Goal: Task Accomplishment & Management: Use online tool/utility

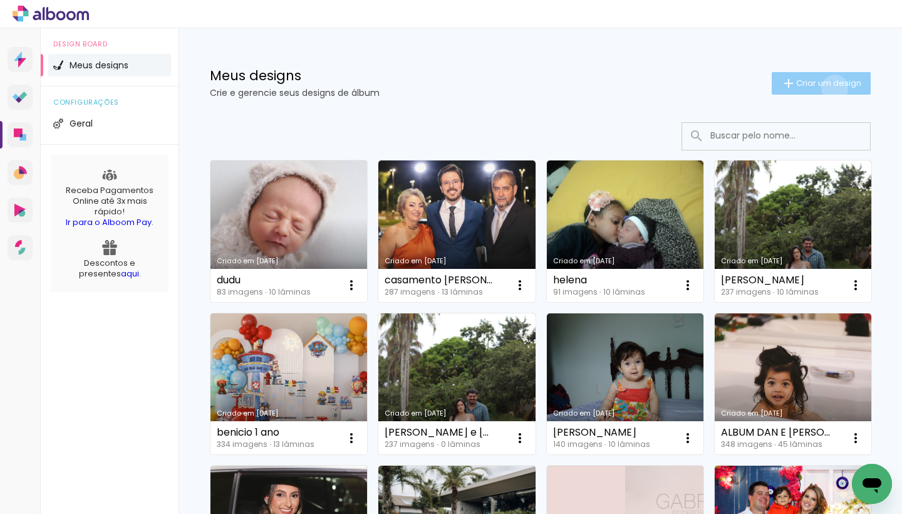
click at [833, 87] on span "Criar um design" at bounding box center [828, 83] width 65 height 8
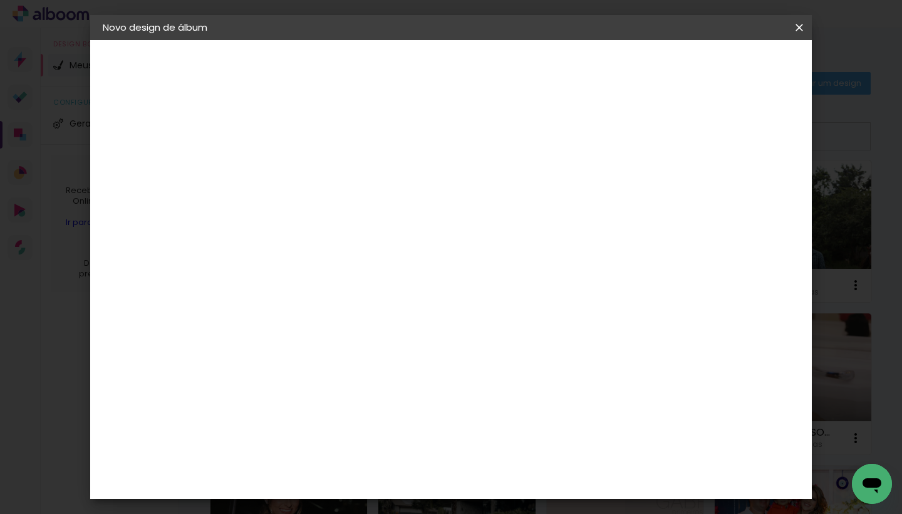
click at [308, 169] on input at bounding box center [308, 167] width 0 height 19
type input "juju"
type paper-input "juju"
click at [0, 0] on slot "Avançar" at bounding box center [0, 0] width 0 height 0
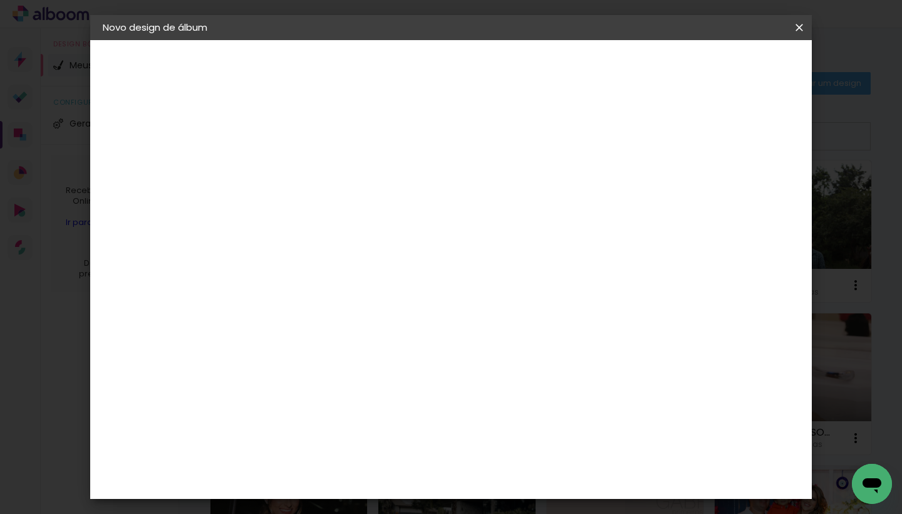
click at [322, 447] on div "Foto 15" at bounding box center [310, 457] width 23 height 20
click at [0, 0] on slot "Avançar" at bounding box center [0, 0] width 0 height 0
click at [439, 348] on span "20 × 20 cm" at bounding box center [415, 364] width 46 height 33
click at [0, 0] on slot "Avançar" at bounding box center [0, 0] width 0 height 0
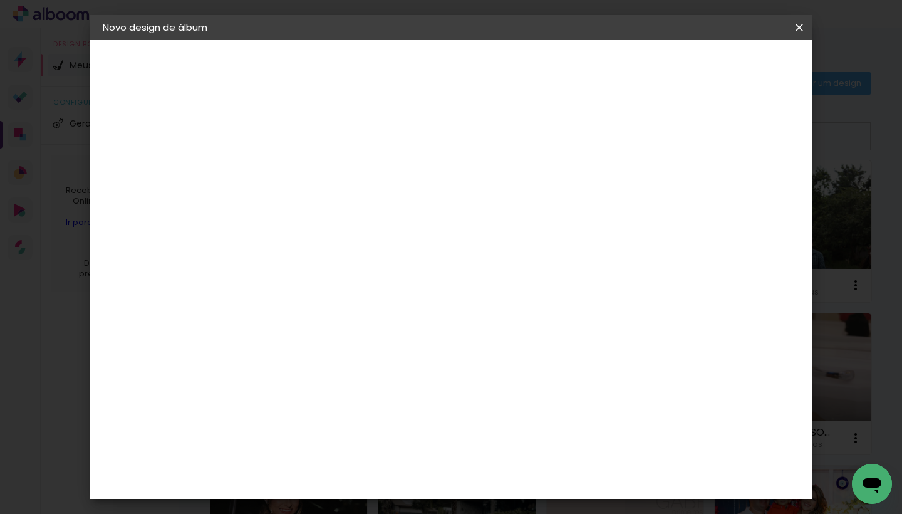
click at [730, 69] on span "Iniciar design" at bounding box center [701, 66] width 57 height 9
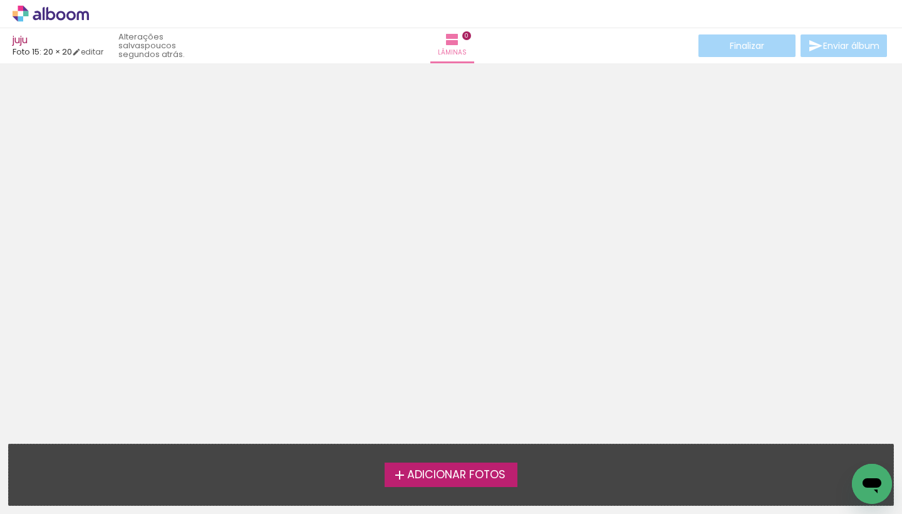
click at [454, 473] on span "Adicionar Fotos" at bounding box center [456, 474] width 98 height 11
click at [0, 0] on input "file" at bounding box center [0, 0] width 0 height 0
